Goal: Transaction & Acquisition: Purchase product/service

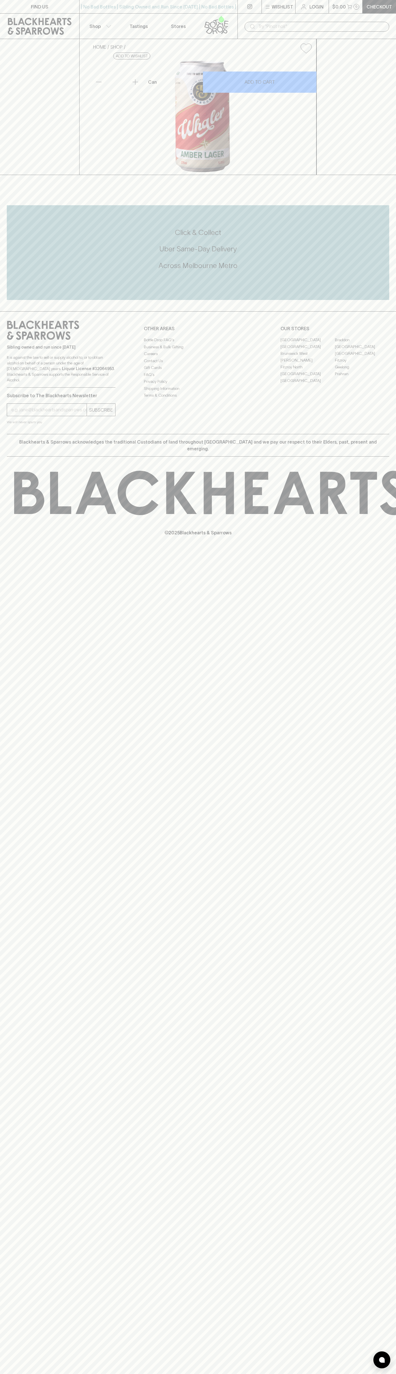
click at [278, 7] on p "Wishlist" at bounding box center [281, 6] width 21 height 7
click at [40, 1374] on html "FIND US | No Bad Bottles | Sibling Owned and Run Since 2006 | No Bad Bottles | …" at bounding box center [198, 687] width 396 height 1374
click at [17, 1321] on div at bounding box center [198, 687] width 396 height 1374
